Goal: Task Accomplishment & Management: Manage account settings

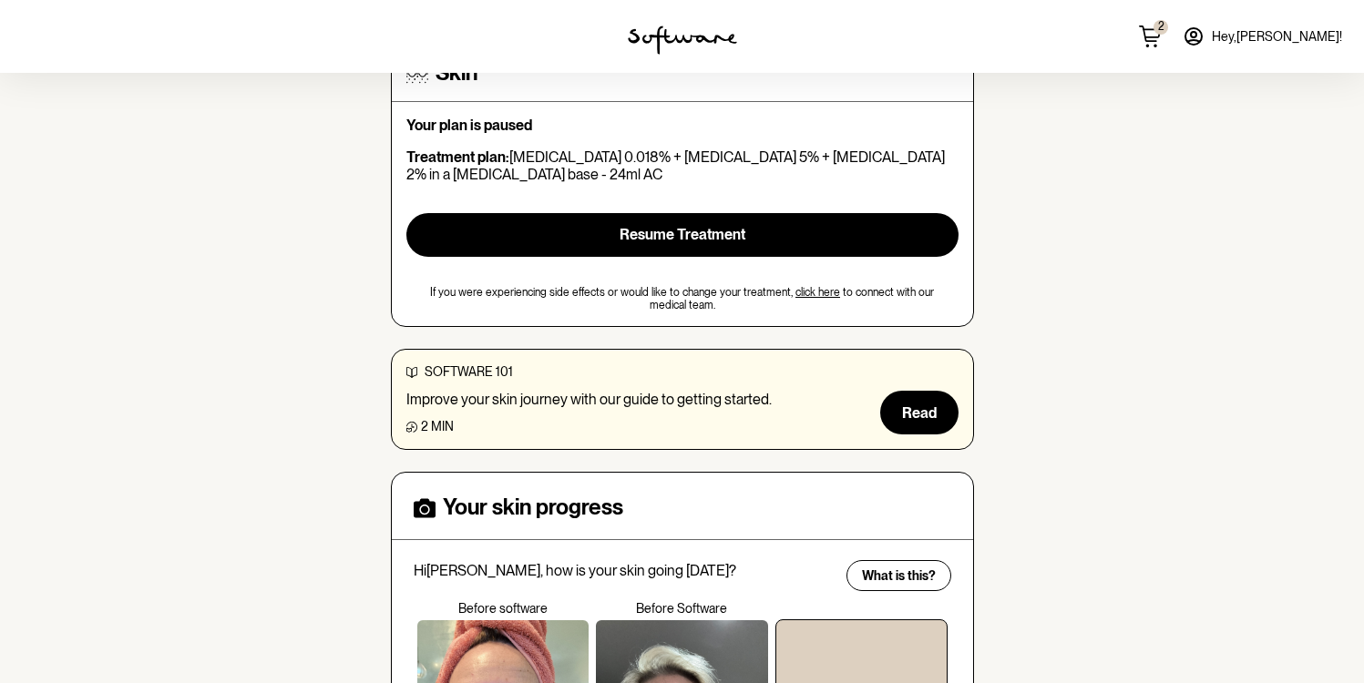
scroll to position [127, 0]
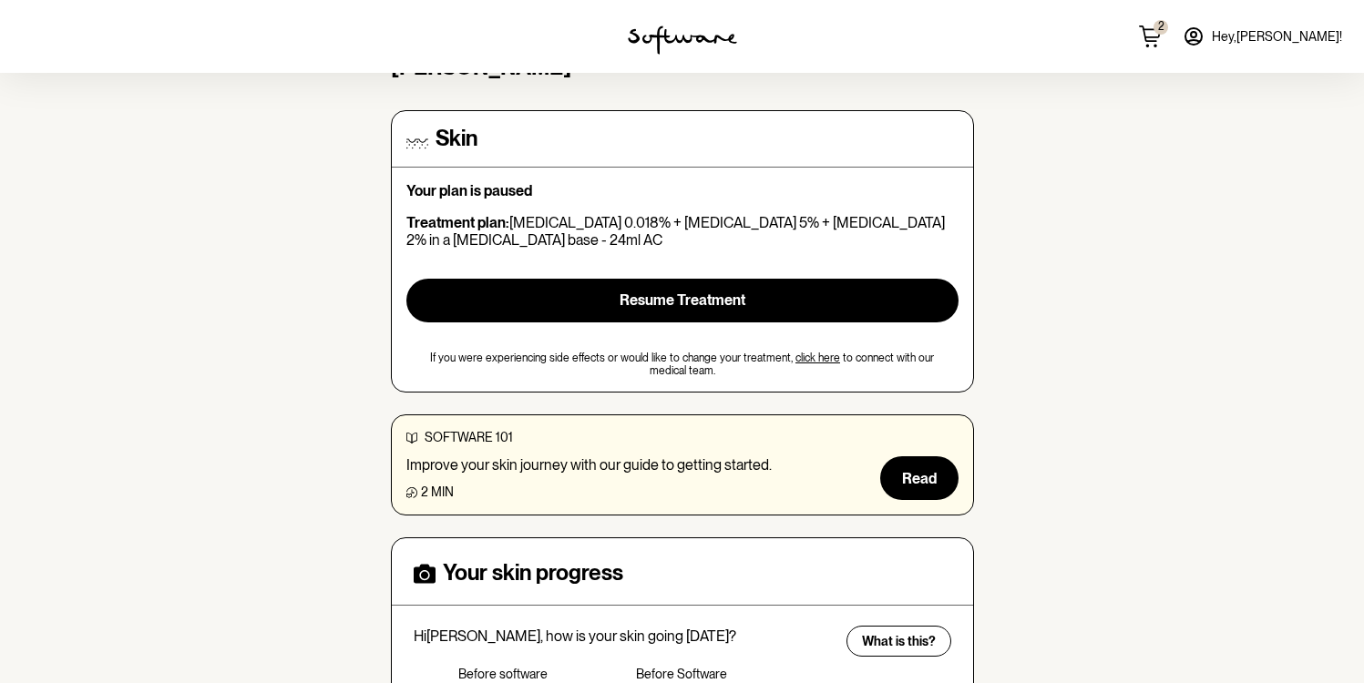
click at [1307, 39] on span "Hey, [PERSON_NAME] !" at bounding box center [1277, 36] width 130 height 15
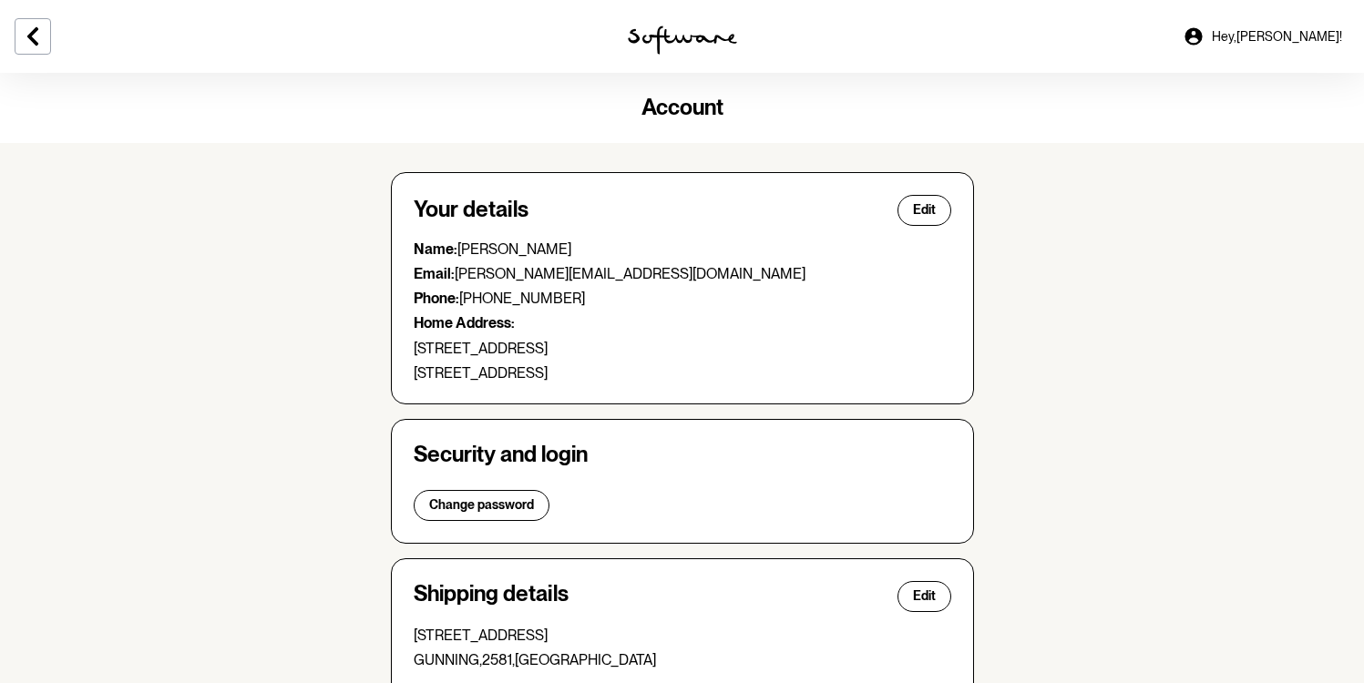
scroll to position [5, 0]
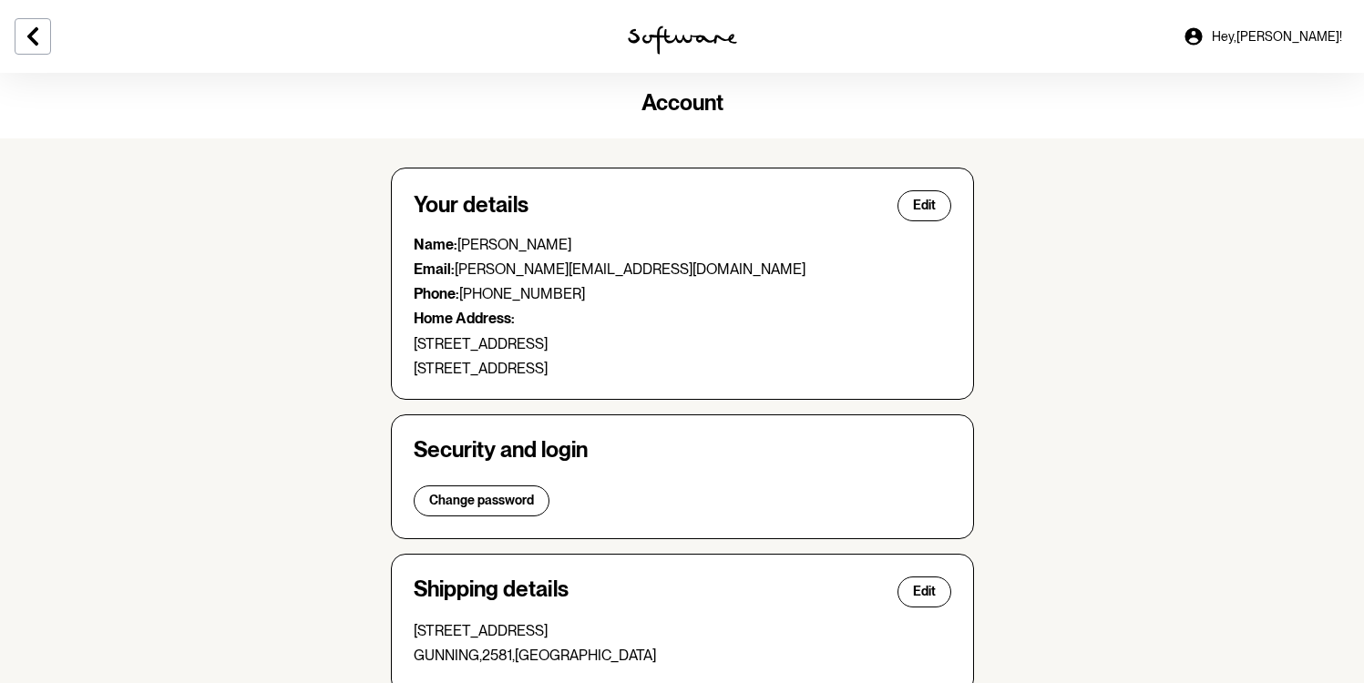
click at [1294, 40] on span "Hey, [PERSON_NAME] !" at bounding box center [1277, 36] width 130 height 15
click at [1202, 36] on icon at bounding box center [1193, 35] width 17 height 17
click at [28, 36] on icon at bounding box center [32, 36] width 11 height 18
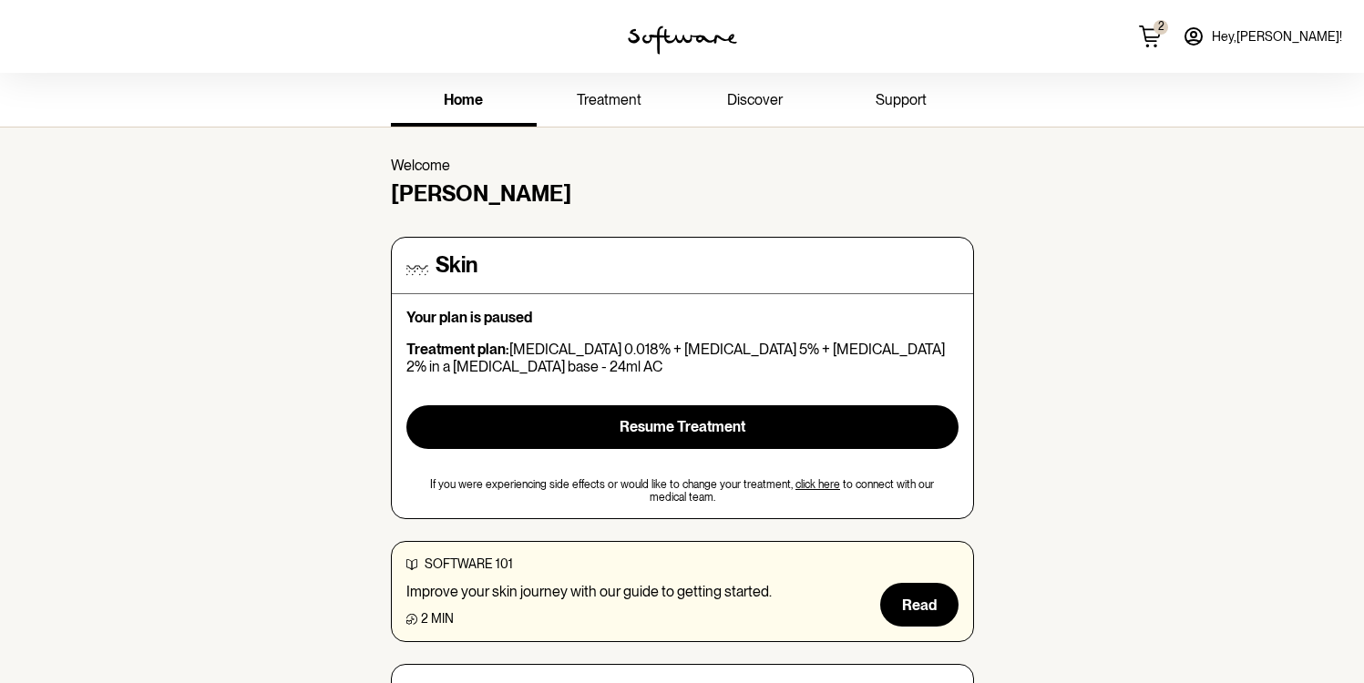
click at [607, 98] on span "treatment" at bounding box center [609, 99] width 65 height 17
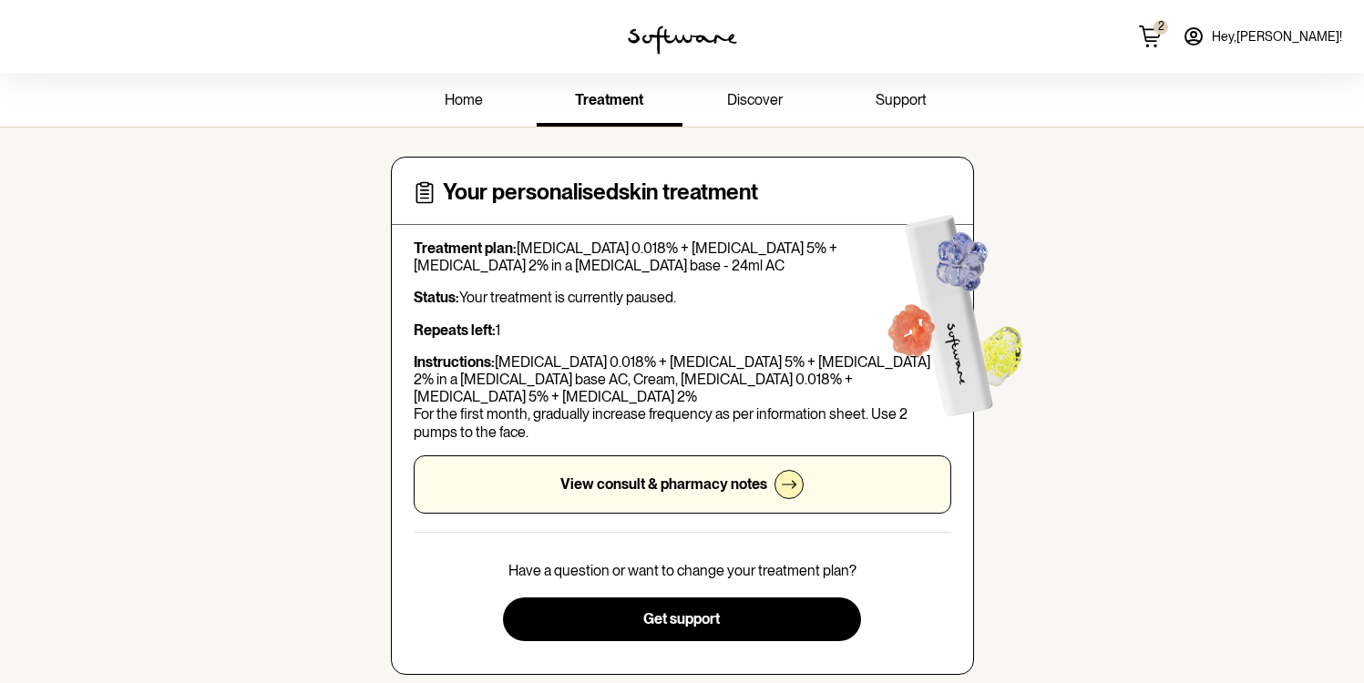
click at [1161, 34] on icon at bounding box center [1150, 37] width 22 height 22
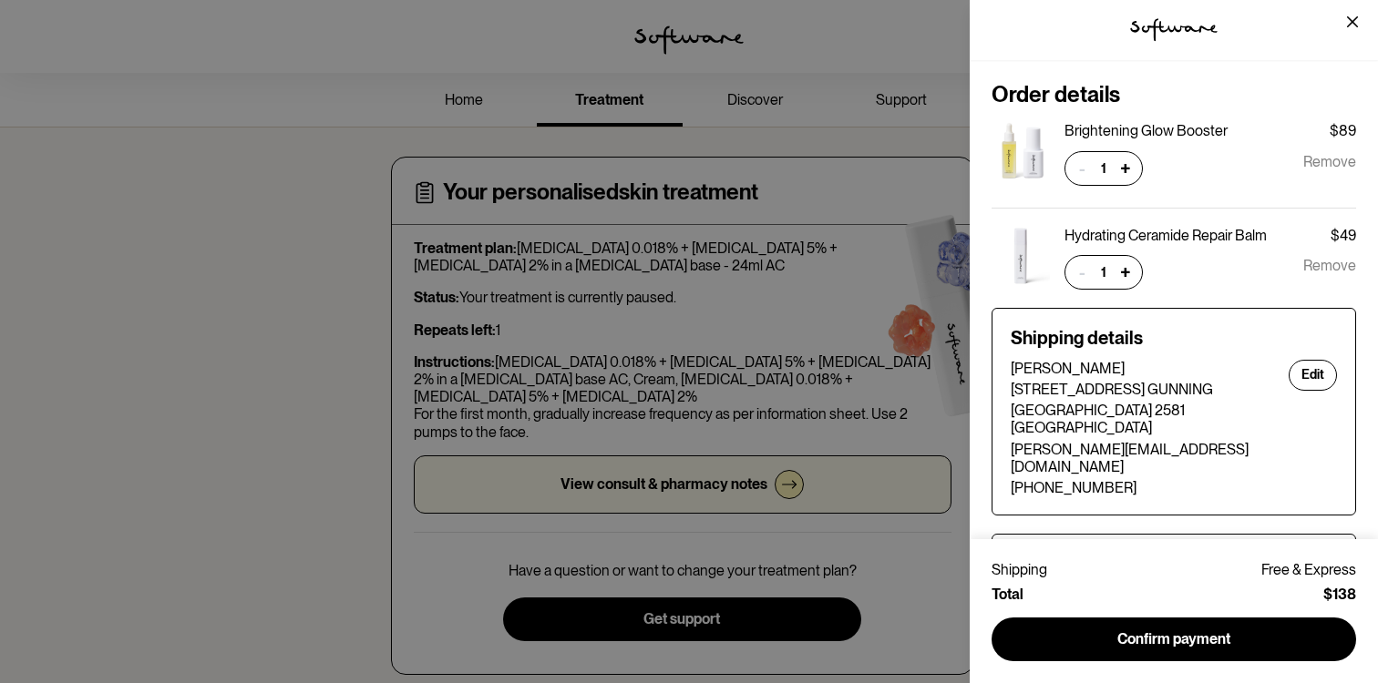
click at [1311, 265] on span "Remove" at bounding box center [1329, 272] width 53 height 35
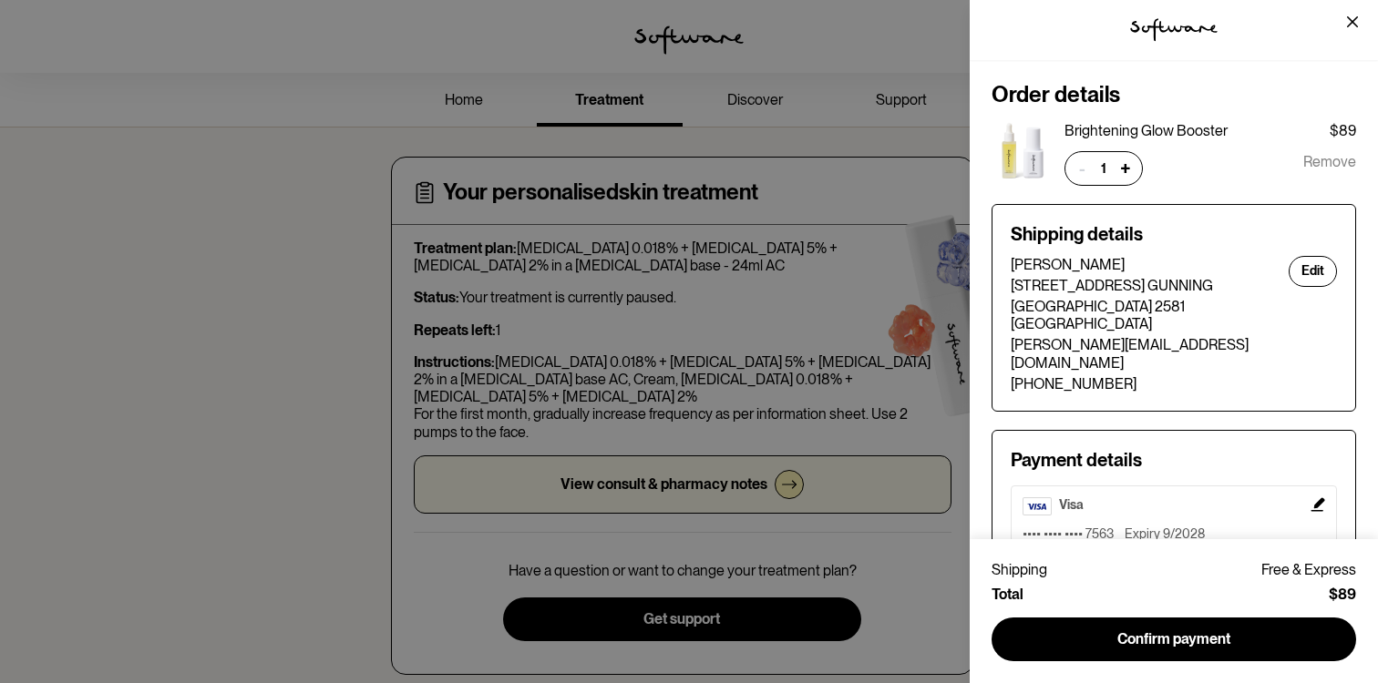
click at [1314, 160] on span "Remove" at bounding box center [1329, 168] width 53 height 35
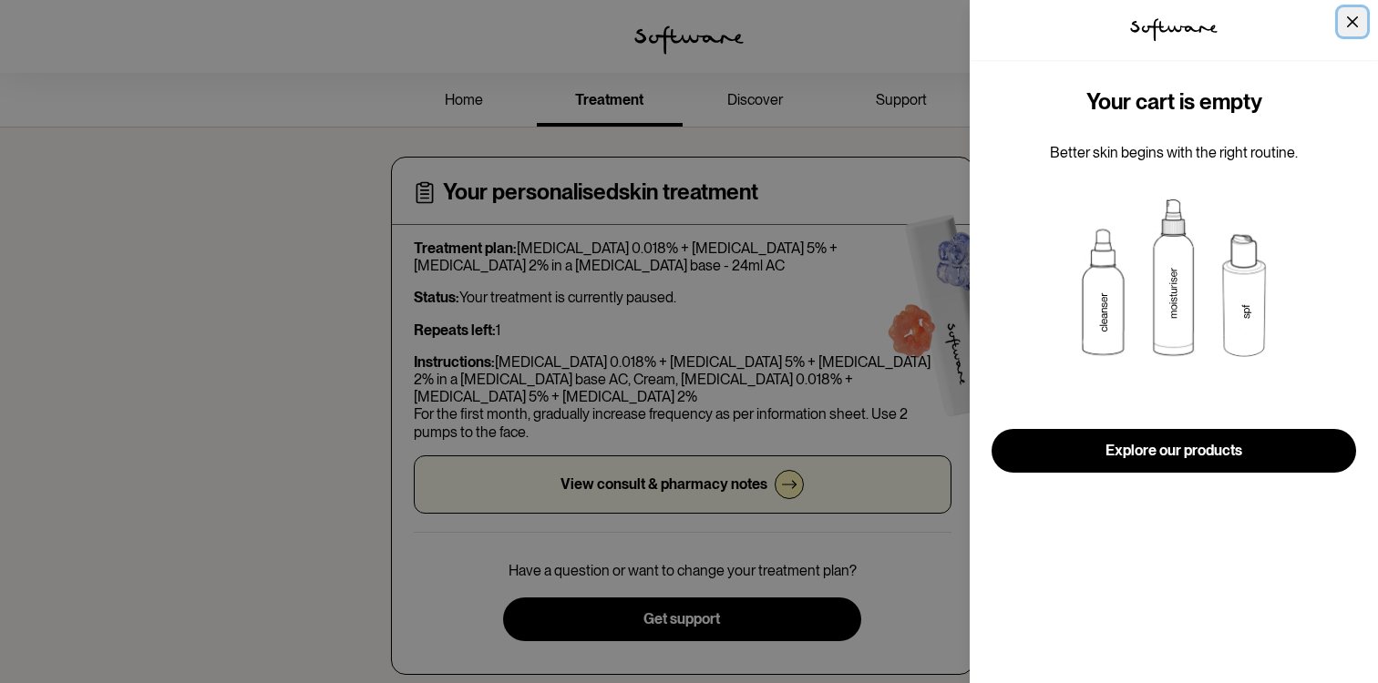
click at [1351, 15] on button "Close" at bounding box center [1352, 21] width 29 height 29
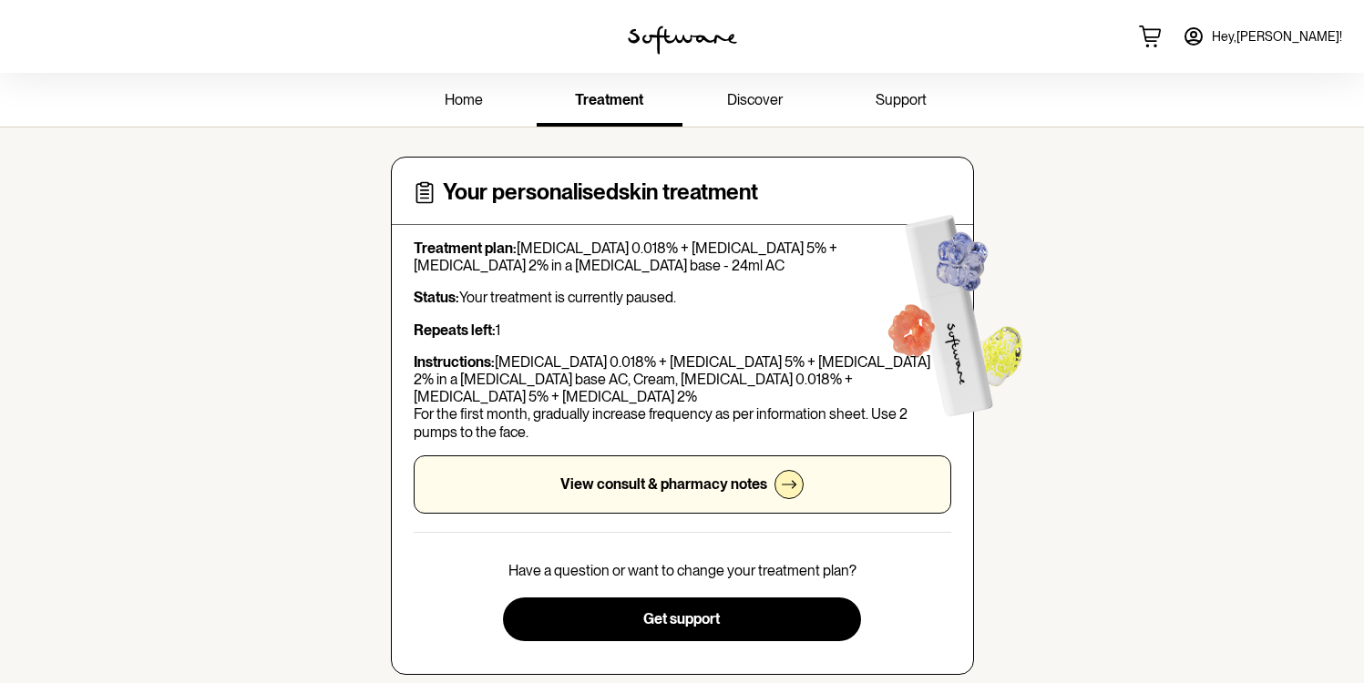
click at [1293, 38] on span "Hey, [PERSON_NAME] !" at bounding box center [1277, 36] width 130 height 15
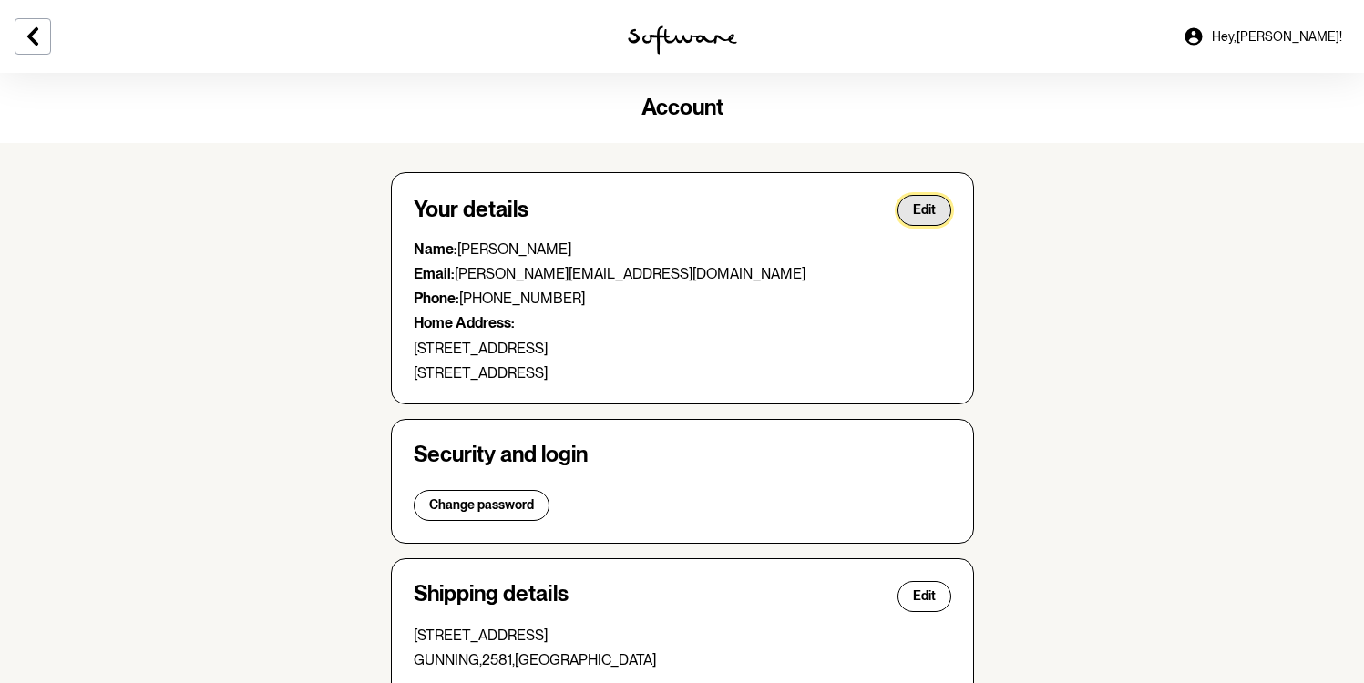
click at [923, 212] on span "Edit" at bounding box center [924, 209] width 23 height 15
select select "[GEOGRAPHIC_DATA]"
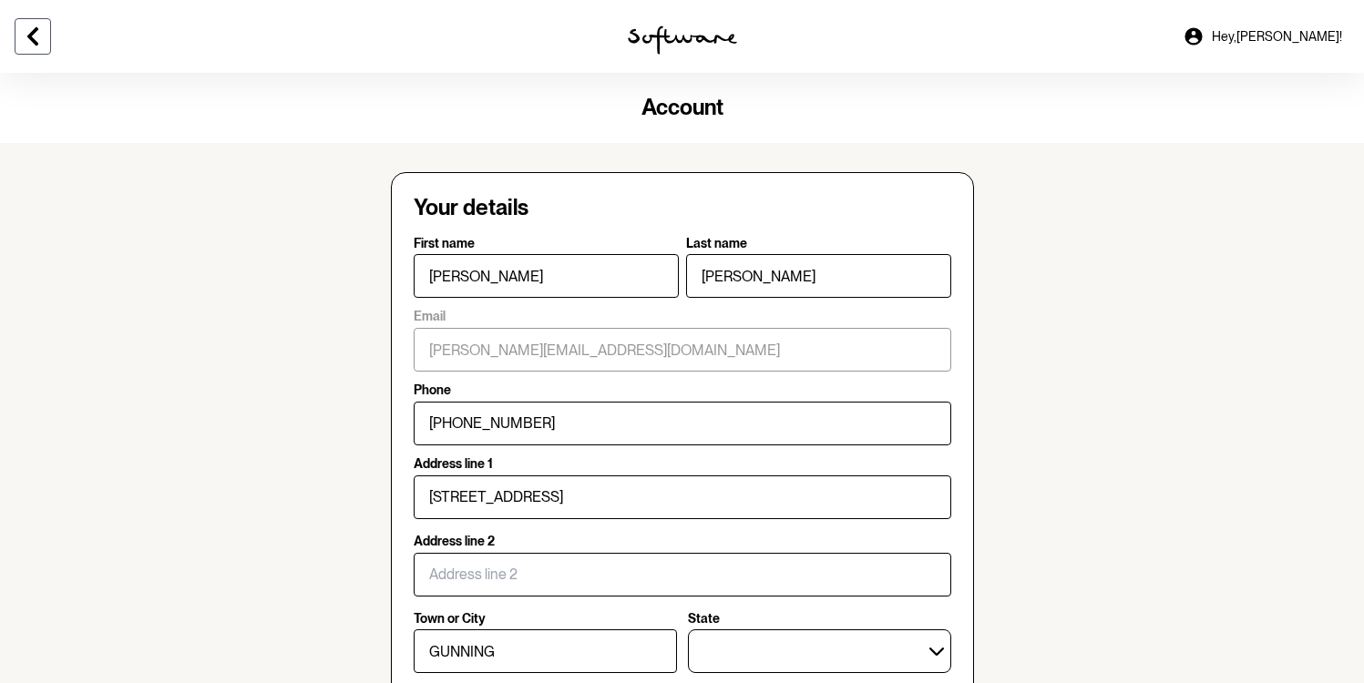
click at [38, 37] on icon at bounding box center [33, 37] width 22 height 22
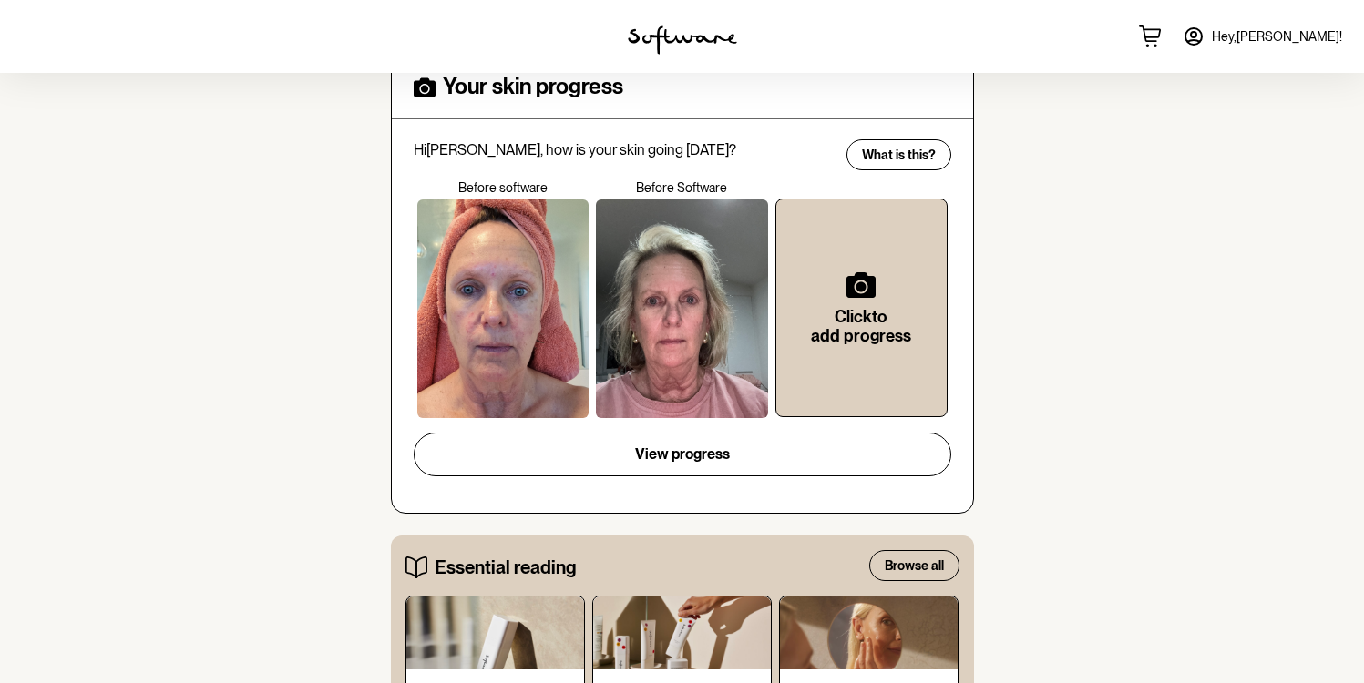
scroll to position [615, 0]
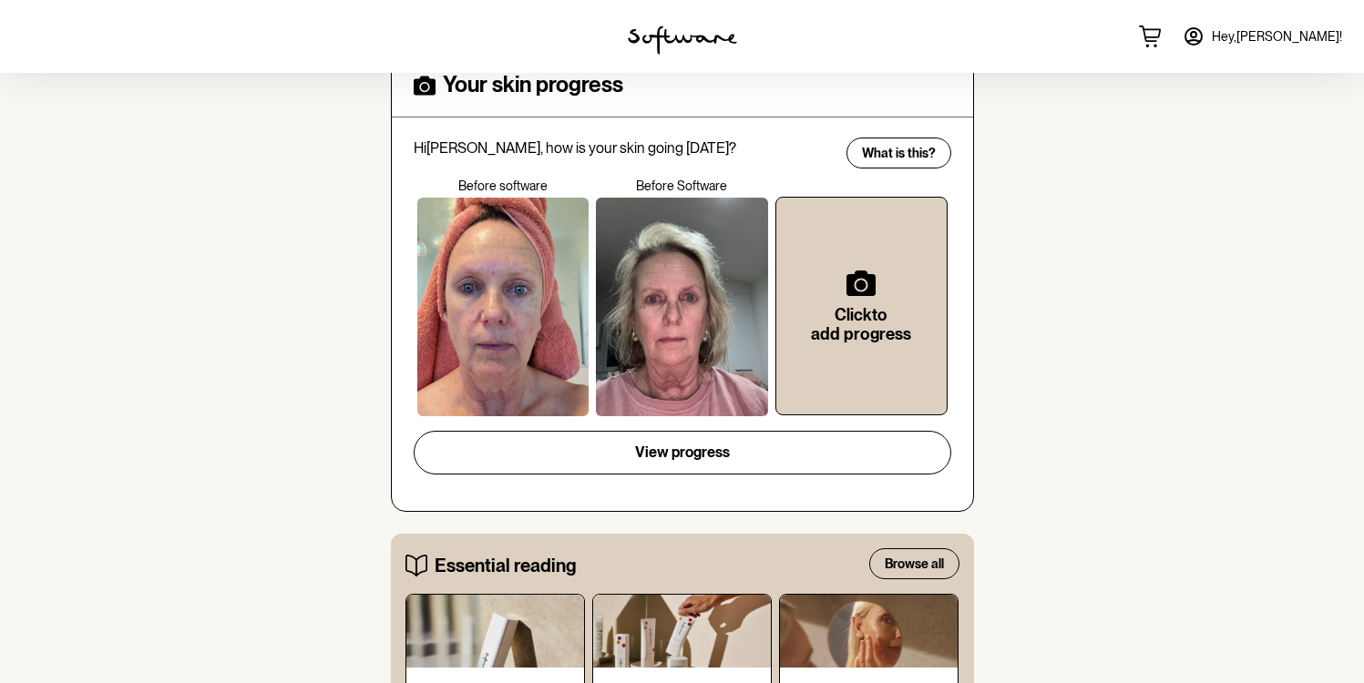
click at [669, 283] on div at bounding box center [682, 307] width 172 height 219
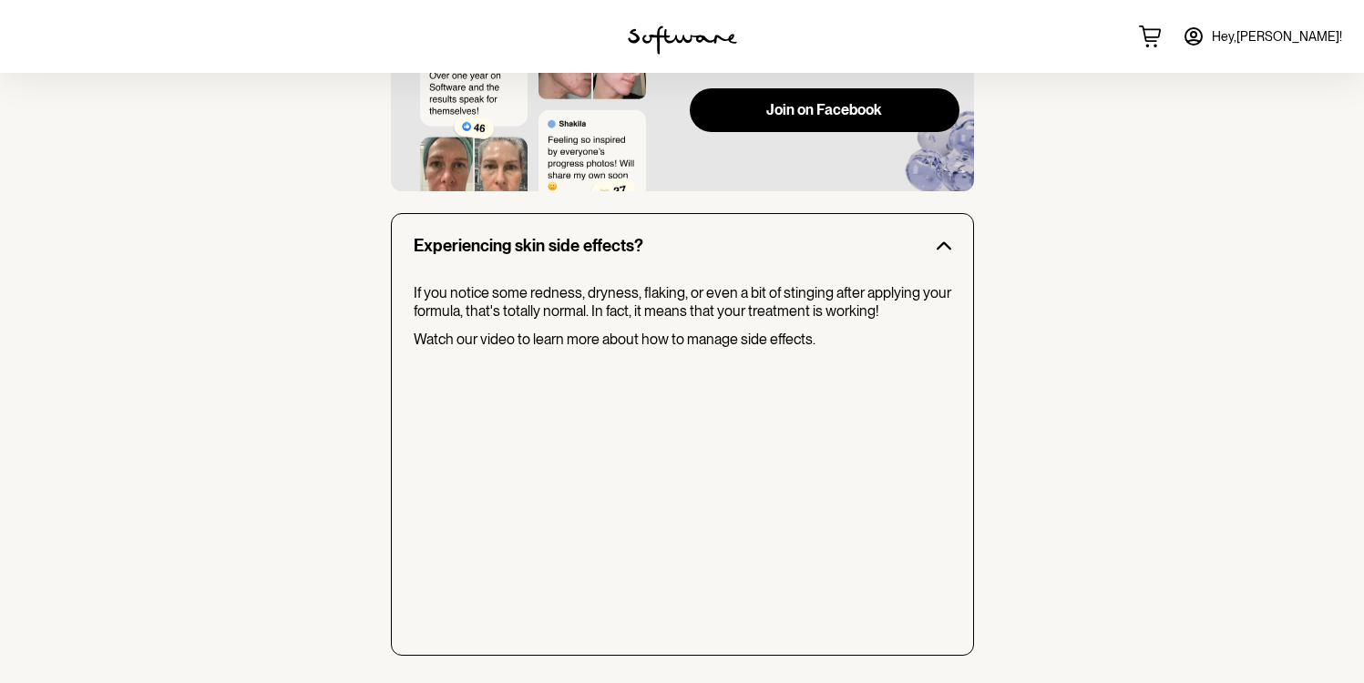
scroll to position [1540, 0]
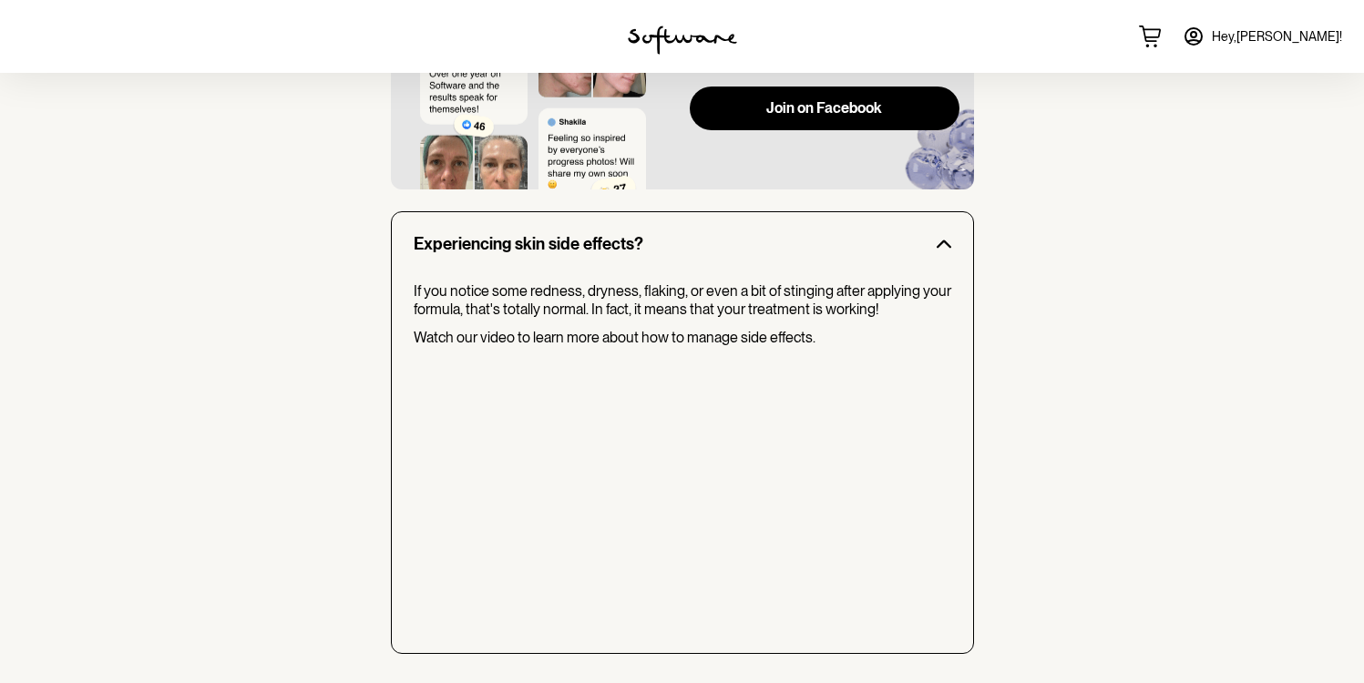
click at [1202, 36] on icon at bounding box center [1194, 36] width 16 height 16
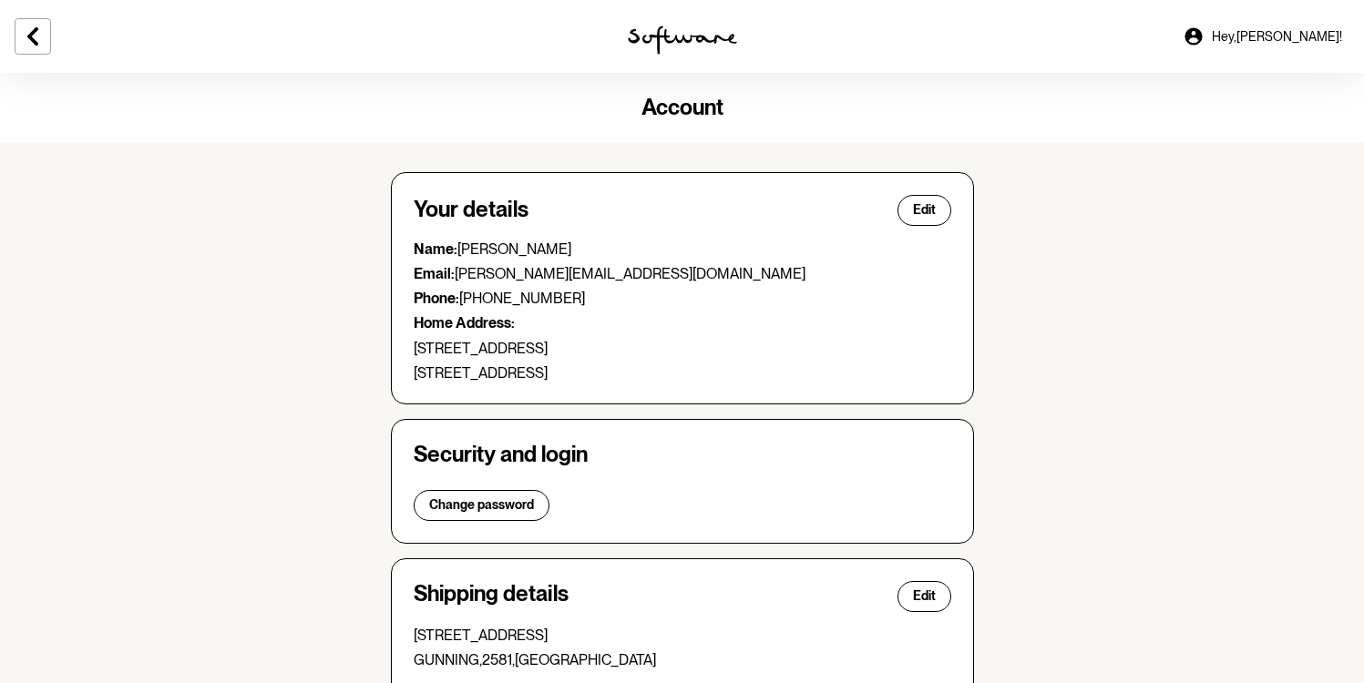
click at [1205, 40] on icon at bounding box center [1194, 37] width 22 height 22
click at [1301, 32] on span "Hey, [PERSON_NAME] !" at bounding box center [1277, 36] width 130 height 15
click at [920, 205] on span "Edit" at bounding box center [924, 209] width 23 height 15
select select "[GEOGRAPHIC_DATA]"
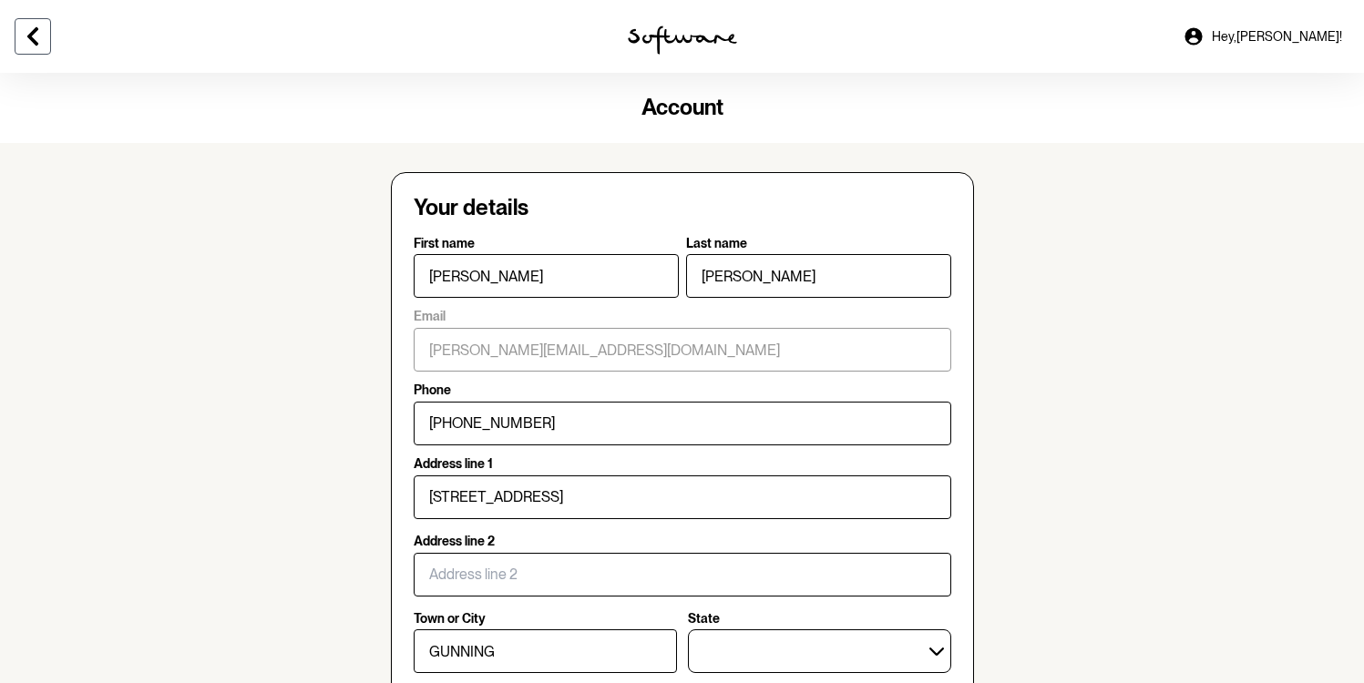
click at [27, 39] on icon at bounding box center [33, 37] width 22 height 22
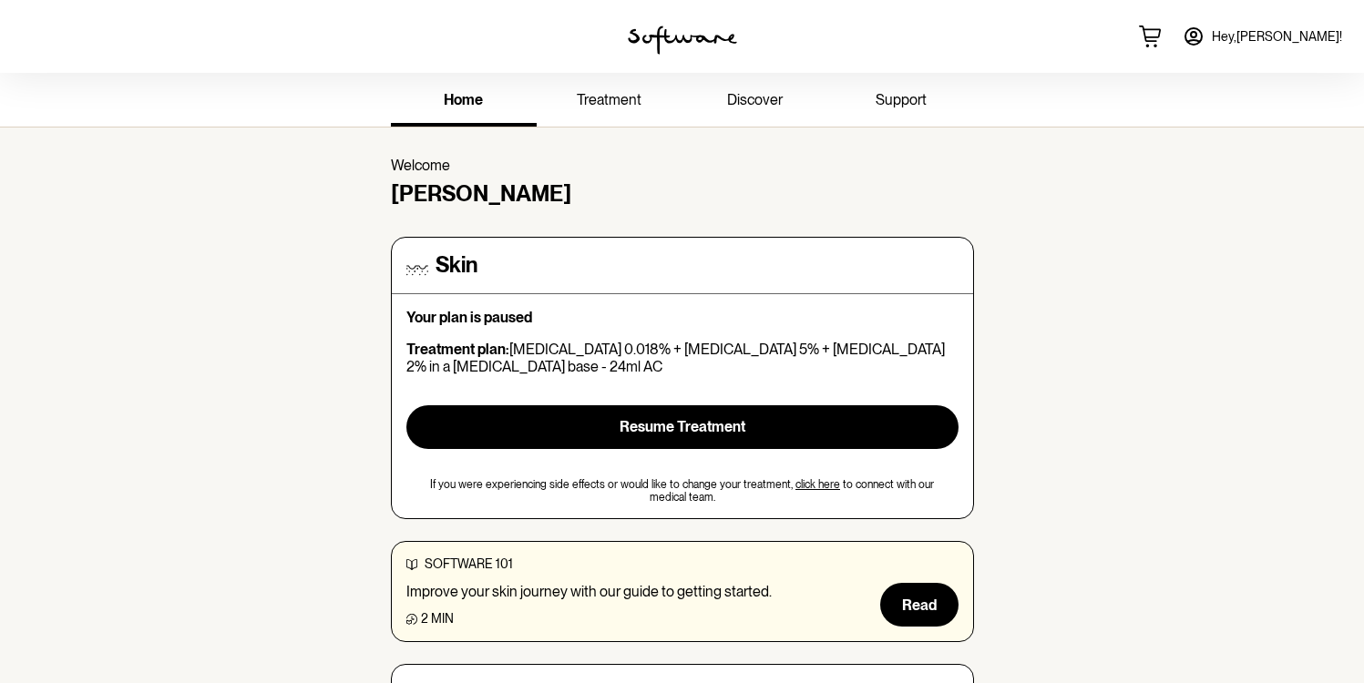
click at [601, 86] on link "treatment" at bounding box center [610, 102] width 146 height 50
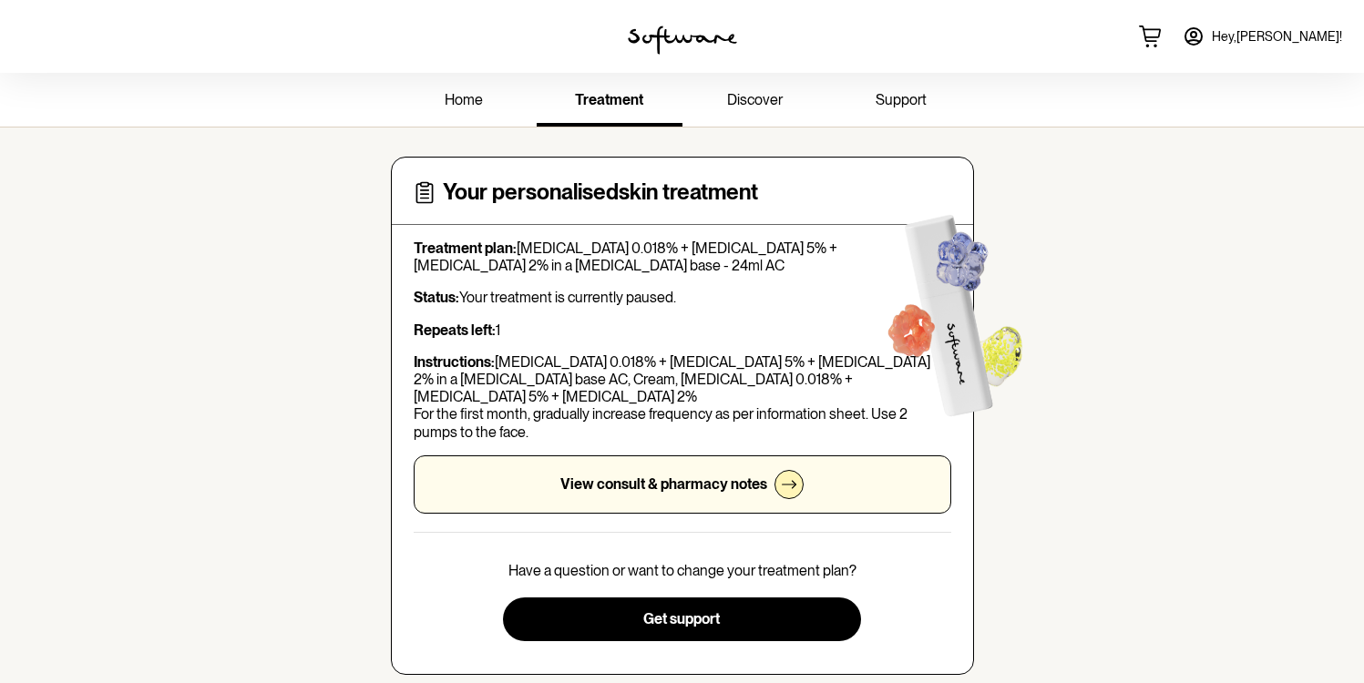
click at [792, 478] on icon at bounding box center [789, 485] width 15 height 15
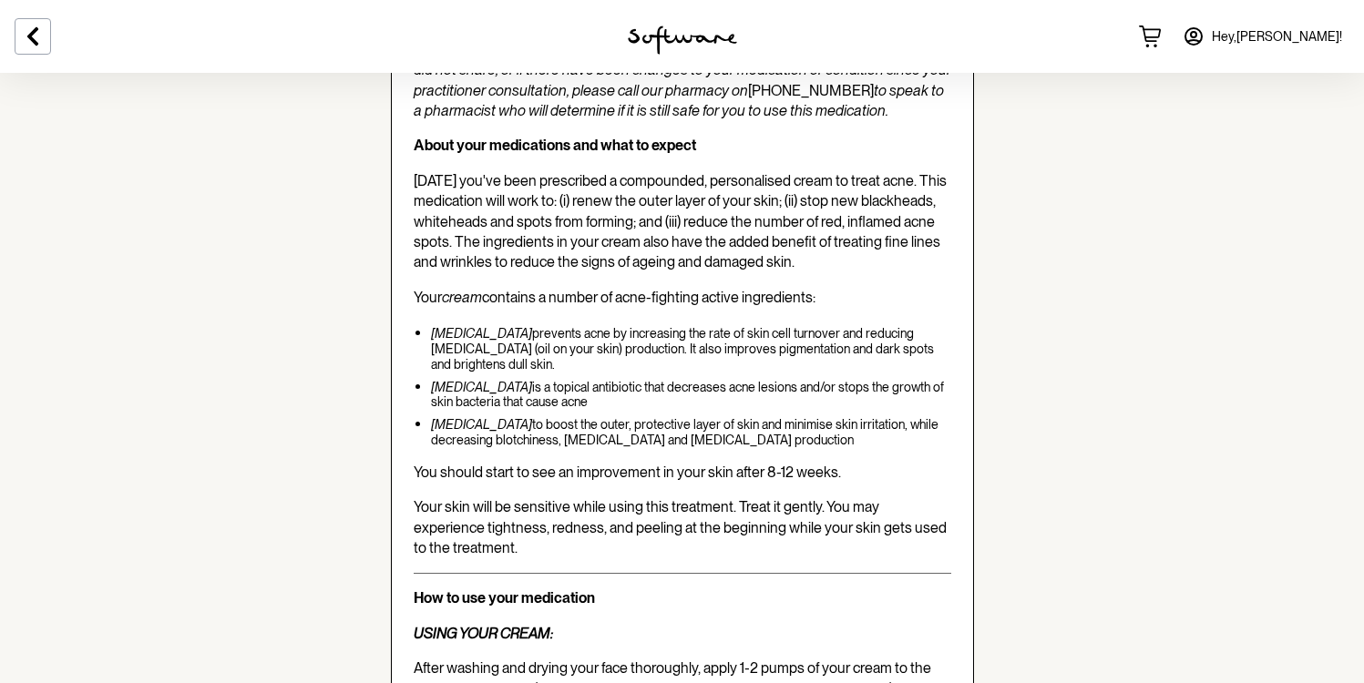
scroll to position [2253, 0]
